Goal: Information Seeking & Learning: Learn about a topic

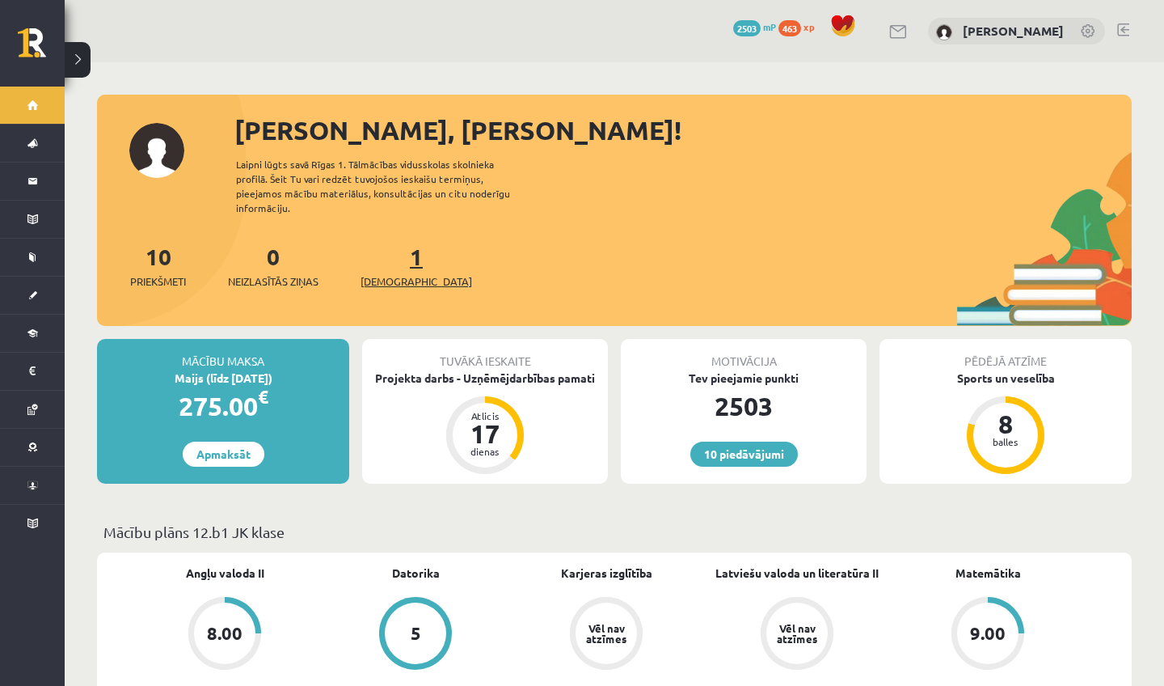
click at [387, 251] on link "1 Ieskaites" at bounding box center [417, 266] width 112 height 48
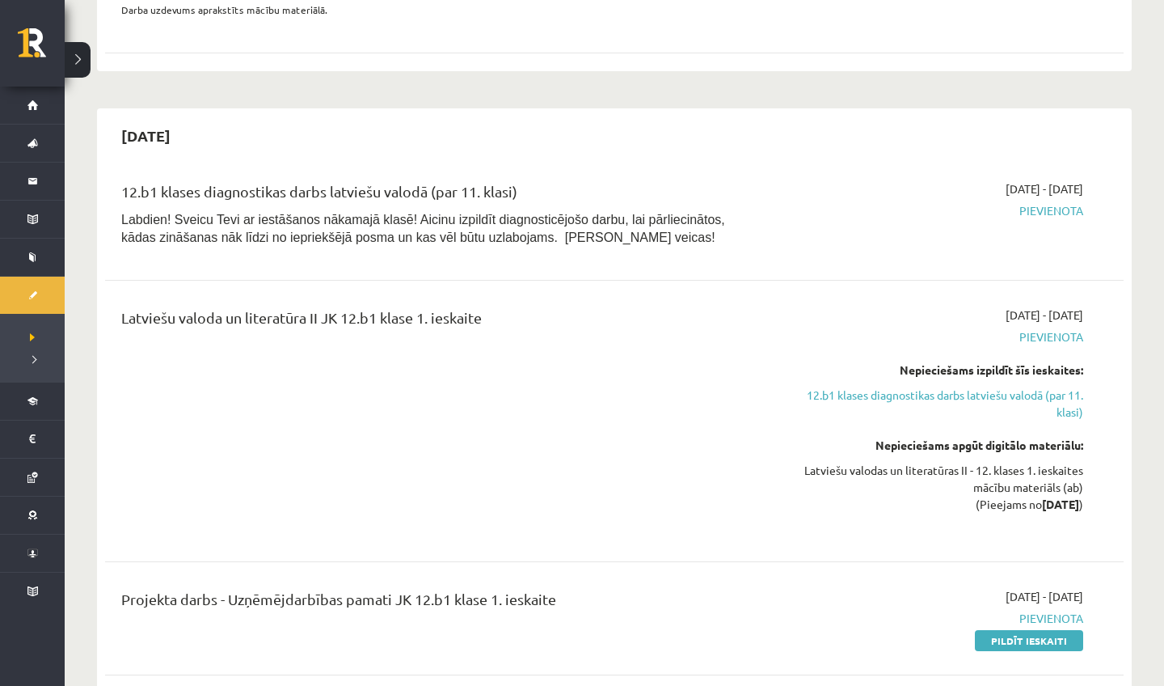
scroll to position [361, 0]
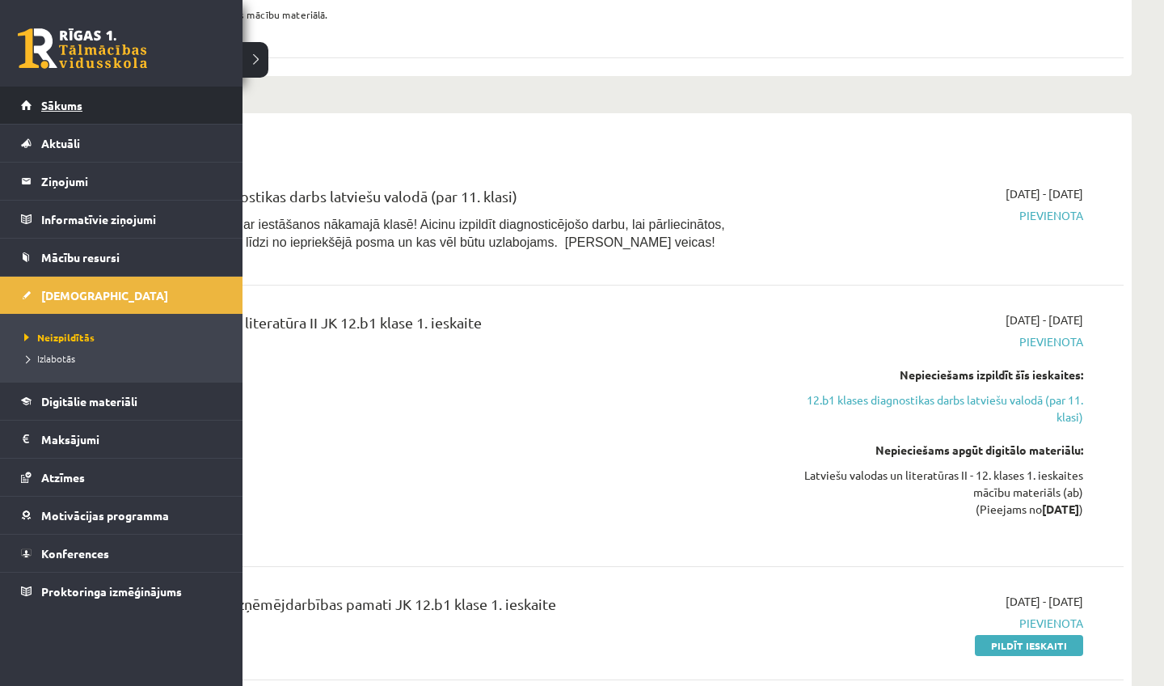
click at [41, 104] on span "Sākums" at bounding box center [61, 105] width 41 height 15
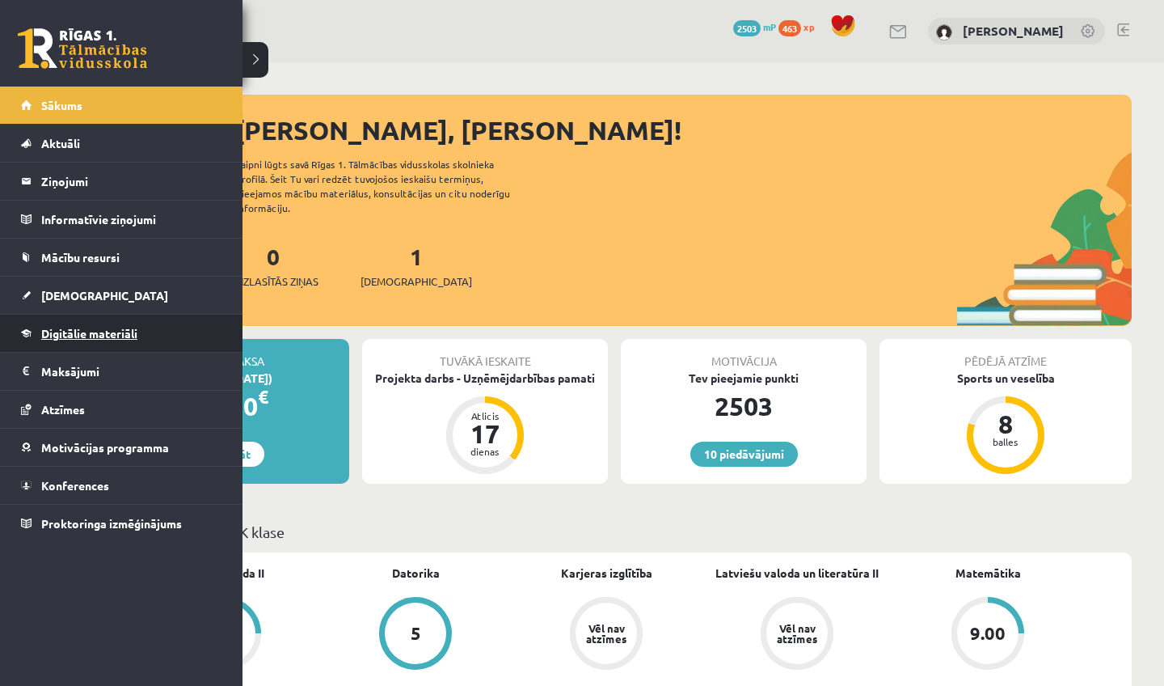
click at [73, 324] on link "Digitālie materiāli" at bounding box center [121, 333] width 201 height 37
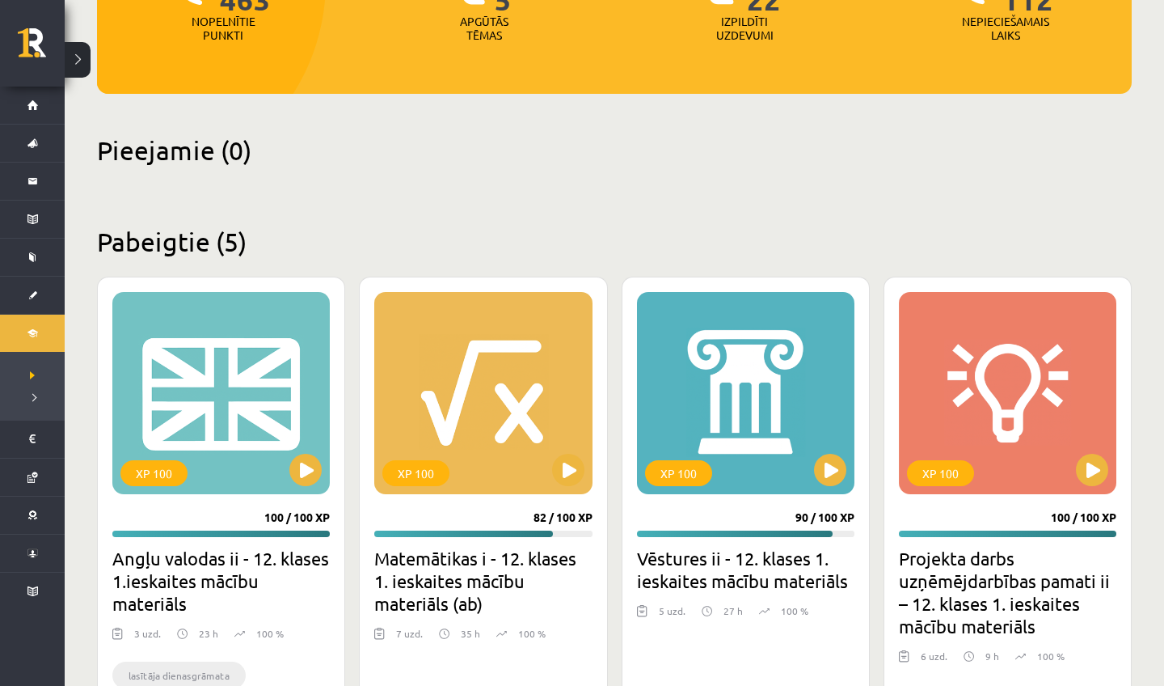
scroll to position [416, 0]
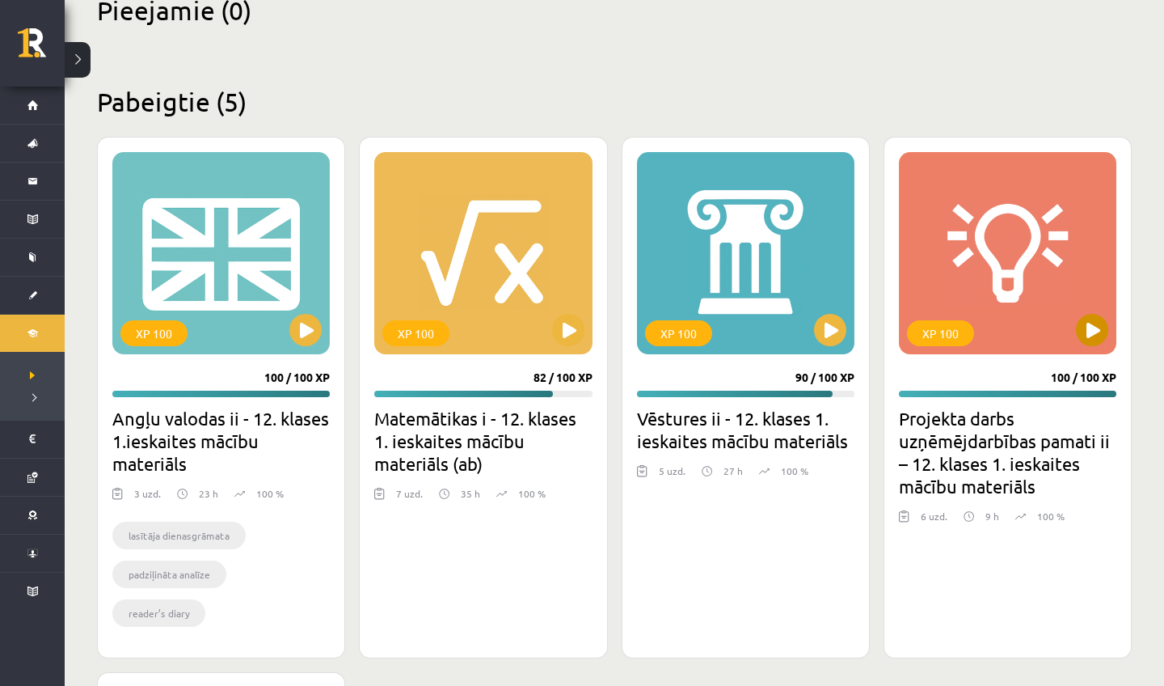
click at [1094, 322] on button at bounding box center [1092, 330] width 32 height 32
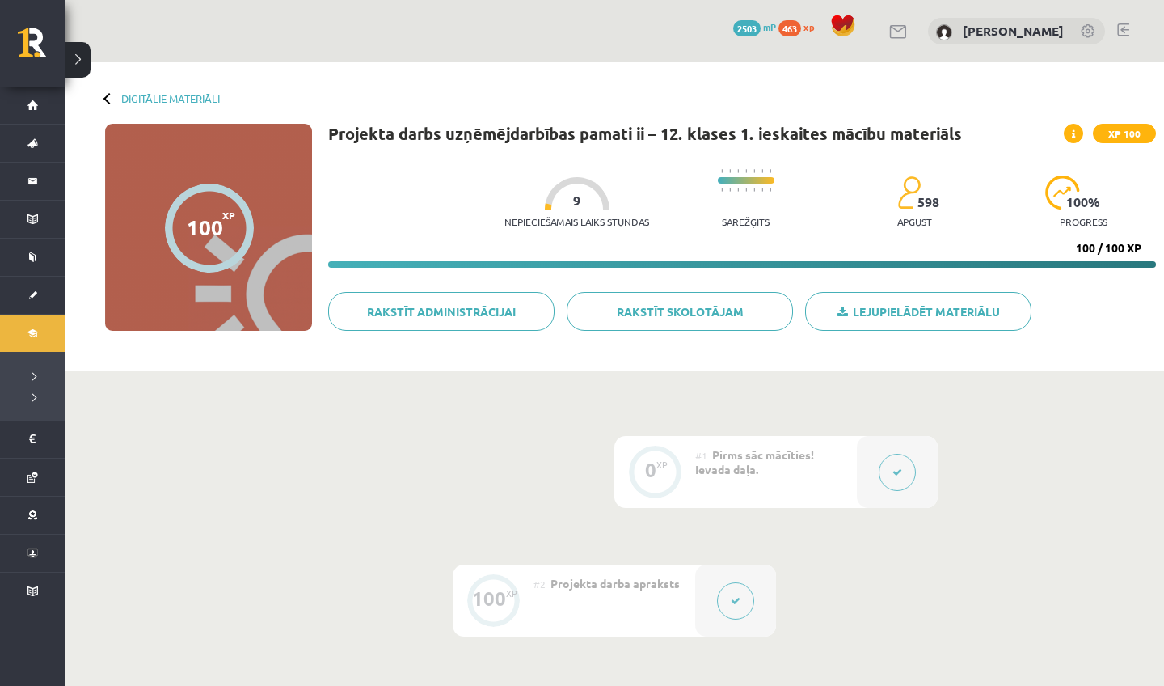
click at [729, 610] on button at bounding box center [735, 600] width 37 height 37
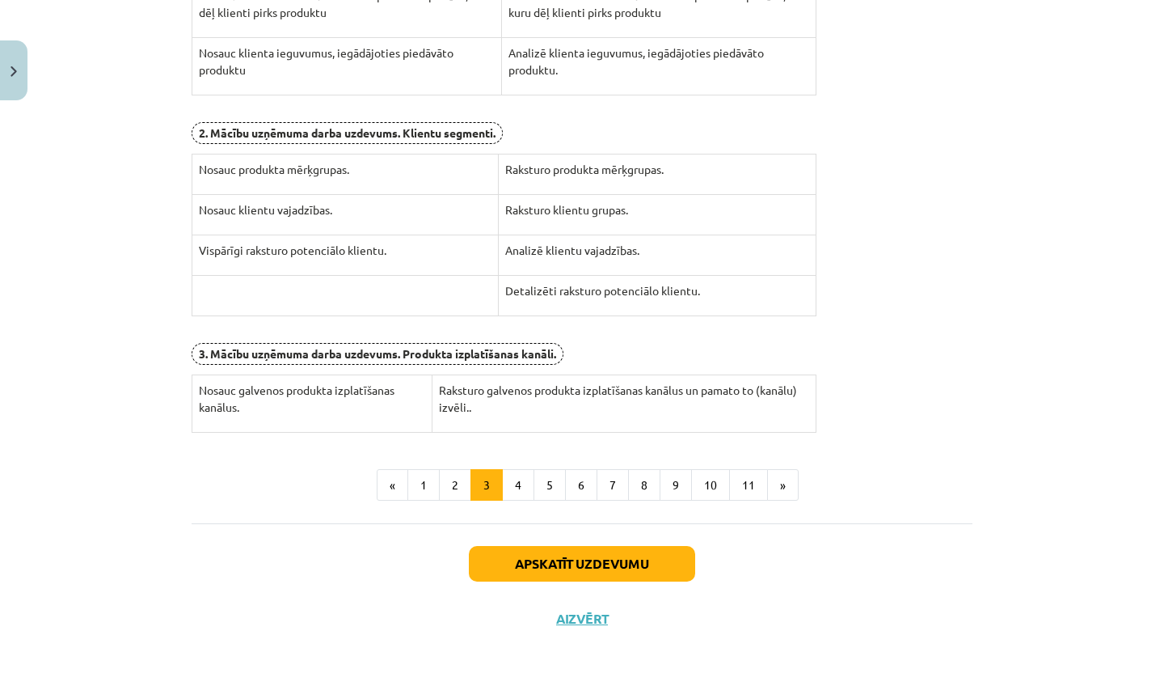
scroll to position [495, 0]
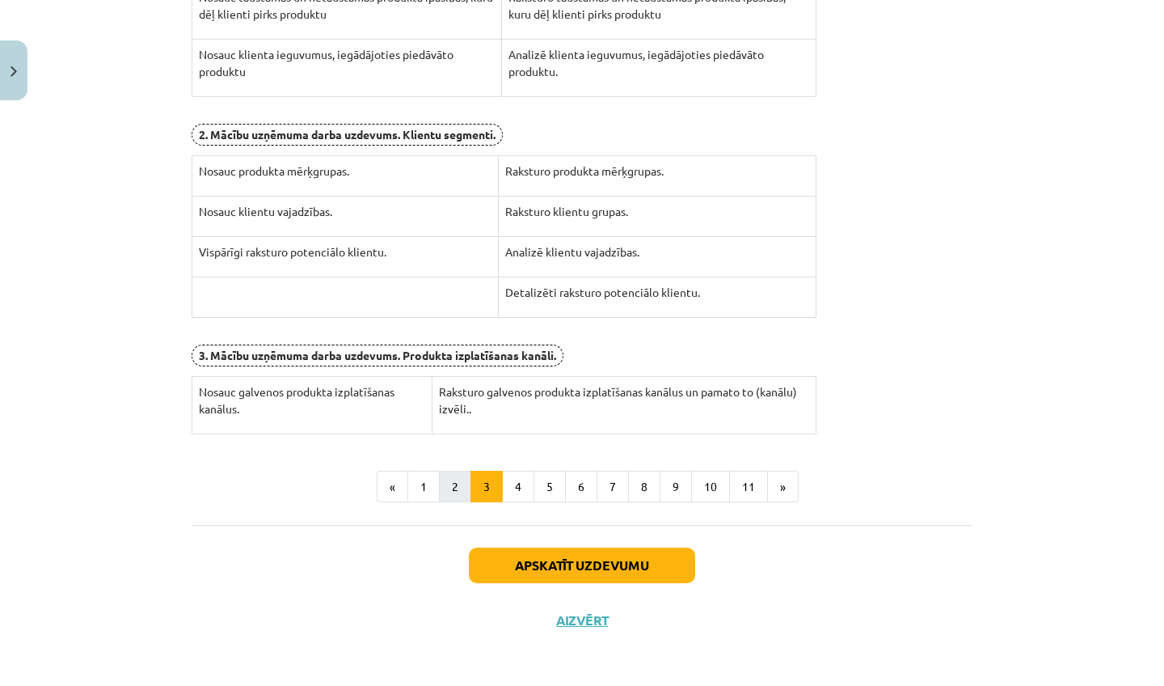
click at [455, 482] on button "2" at bounding box center [455, 487] width 32 height 32
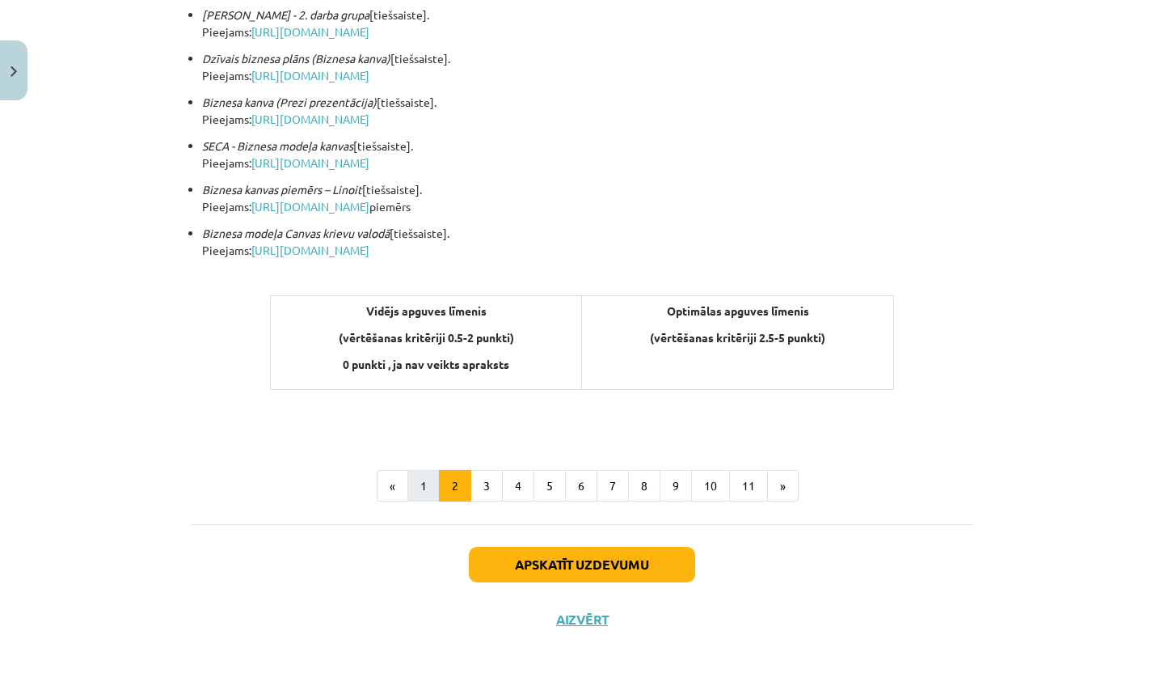
click at [429, 480] on button "1" at bounding box center [424, 486] width 32 height 32
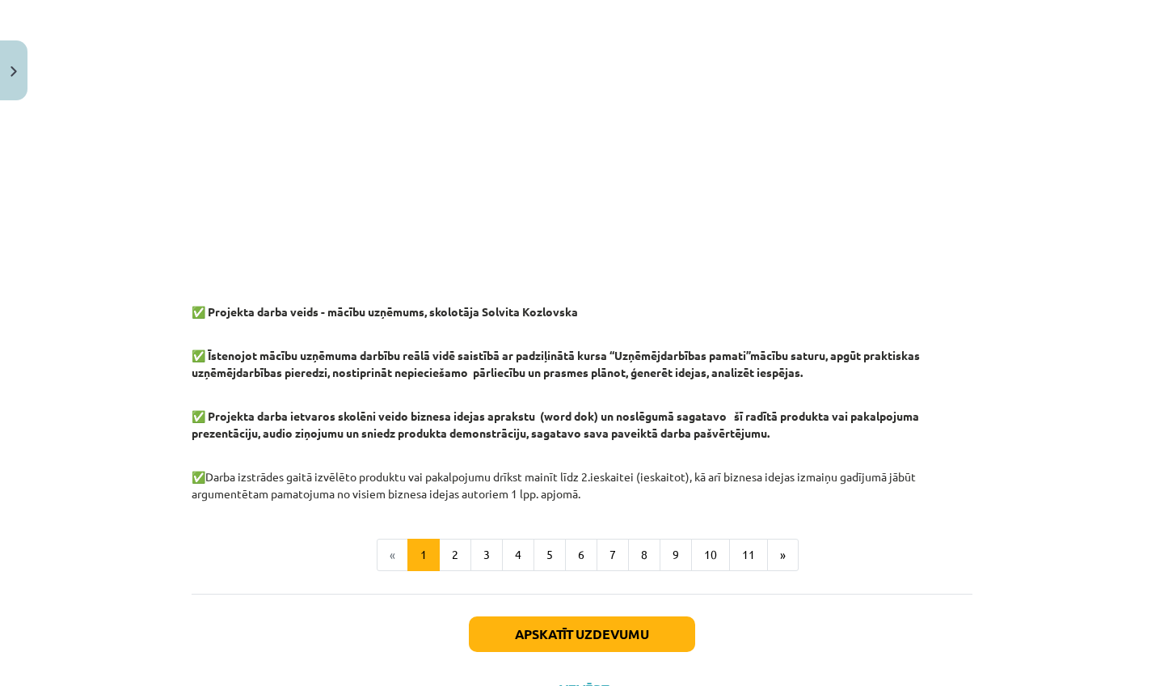
scroll to position [1203, 0]
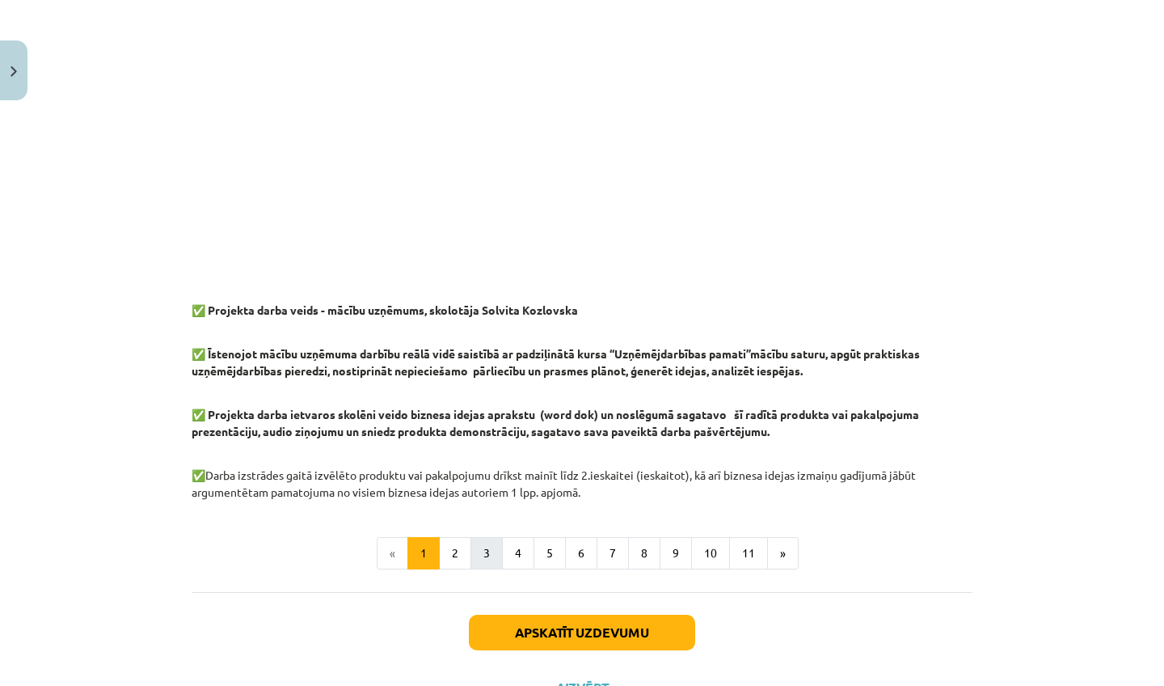
click at [485, 544] on button "3" at bounding box center [487, 553] width 32 height 32
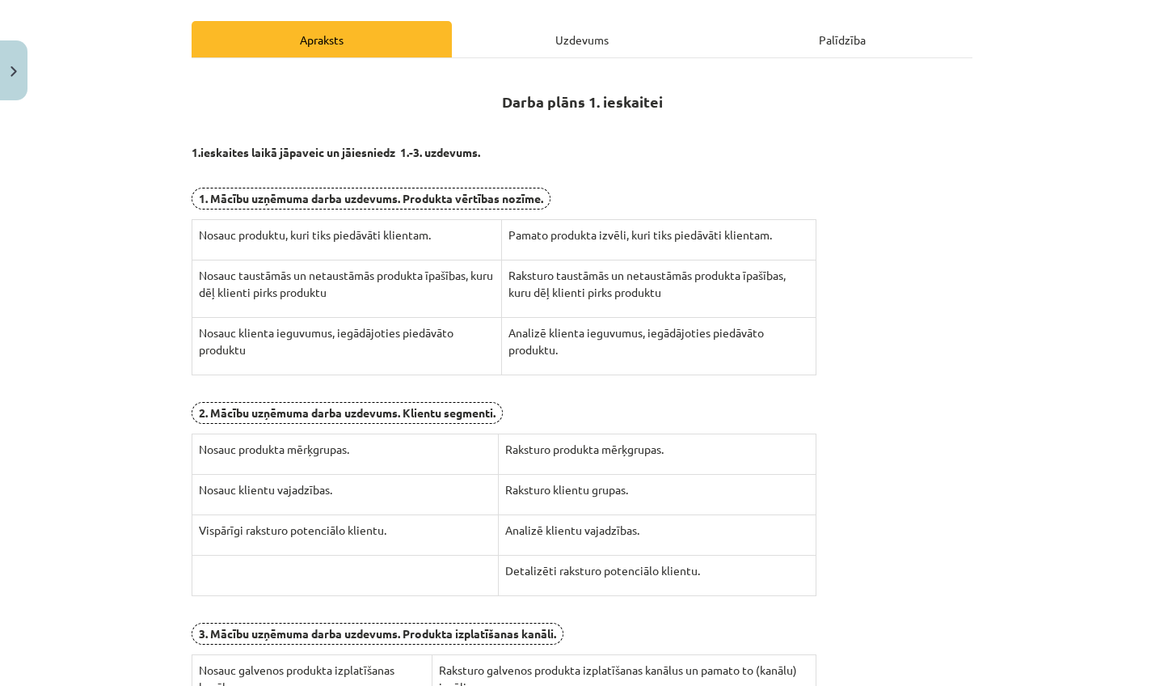
scroll to position [210, 0]
